Goal: Task Accomplishment & Management: Manage account settings

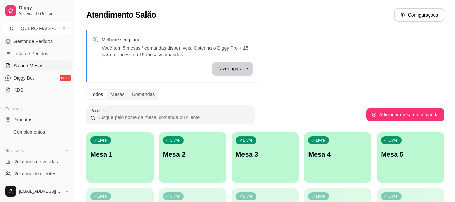
scroll to position [135, 0]
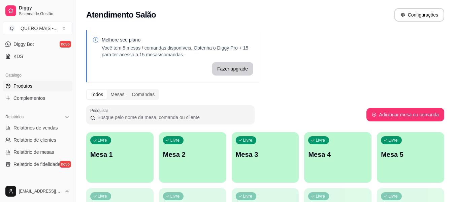
click at [26, 86] on span "Produtos" at bounding box center [22, 85] width 19 height 7
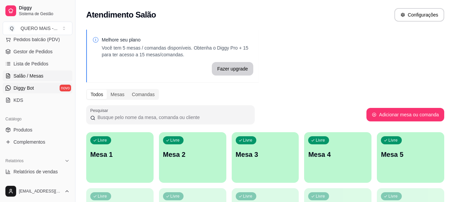
scroll to position [101, 0]
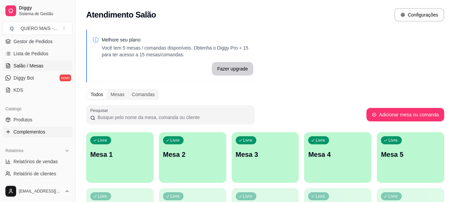
click at [38, 132] on span "Complementos" at bounding box center [29, 131] width 32 height 7
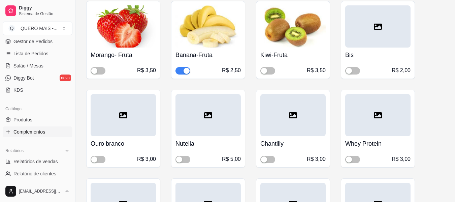
scroll to position [168, 0]
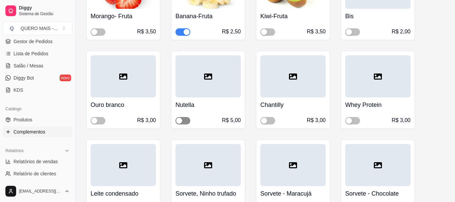
click at [187, 121] on span "button" at bounding box center [182, 120] width 15 height 7
